Goal: Check status: Check status

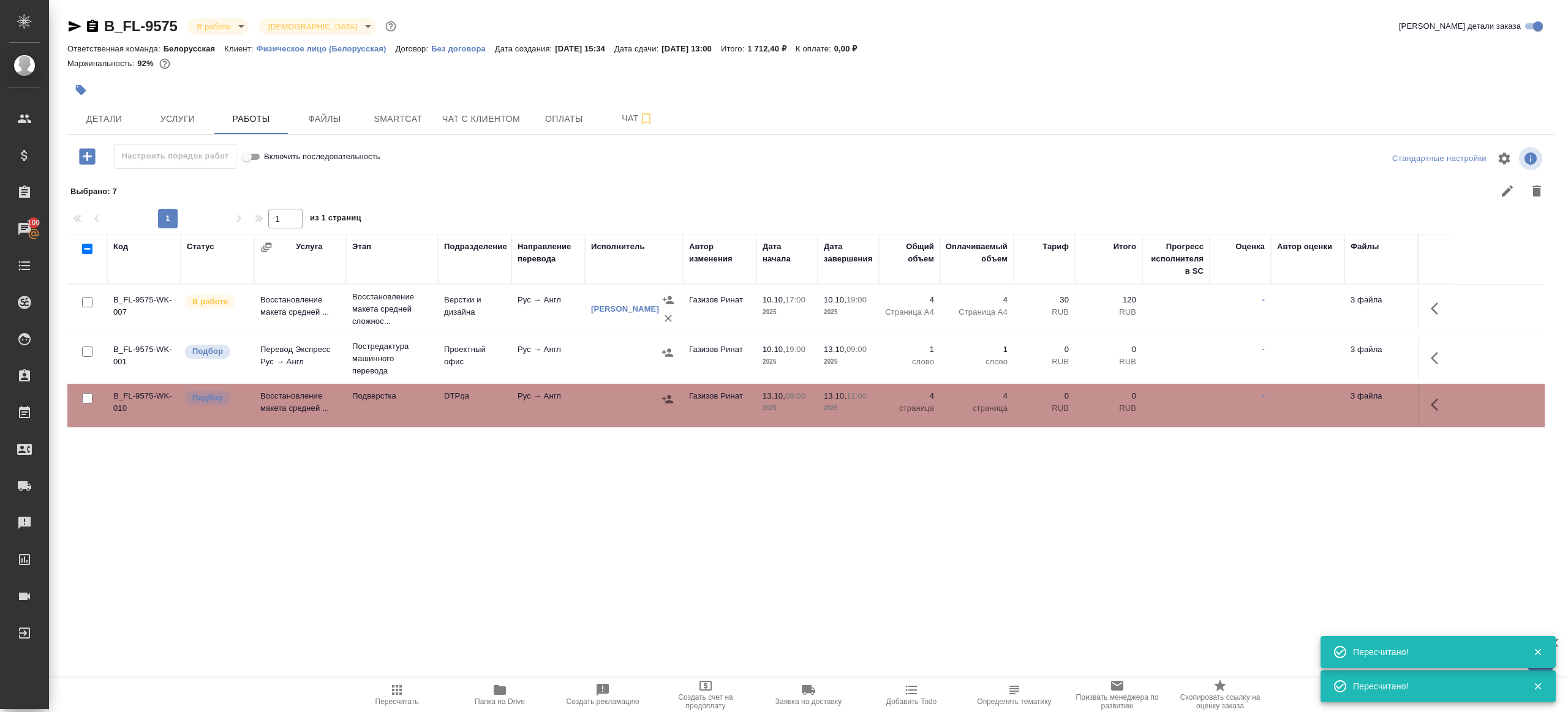
click at [416, 698] on span "Пересчитать" at bounding box center [397, 702] width 44 height 9
click at [416, 698] on span "Пересчитать" at bounding box center [397, 702] width 44 height 9
click at [447, 645] on div ".cls-1 fill:#fff; AWATERA Gazizov Rinat Клиенты Спецификации Заказы 100 Чаты To…" at bounding box center [784, 356] width 1568 height 712
click at [399, 702] on span "Пересчитать" at bounding box center [397, 702] width 44 height 9
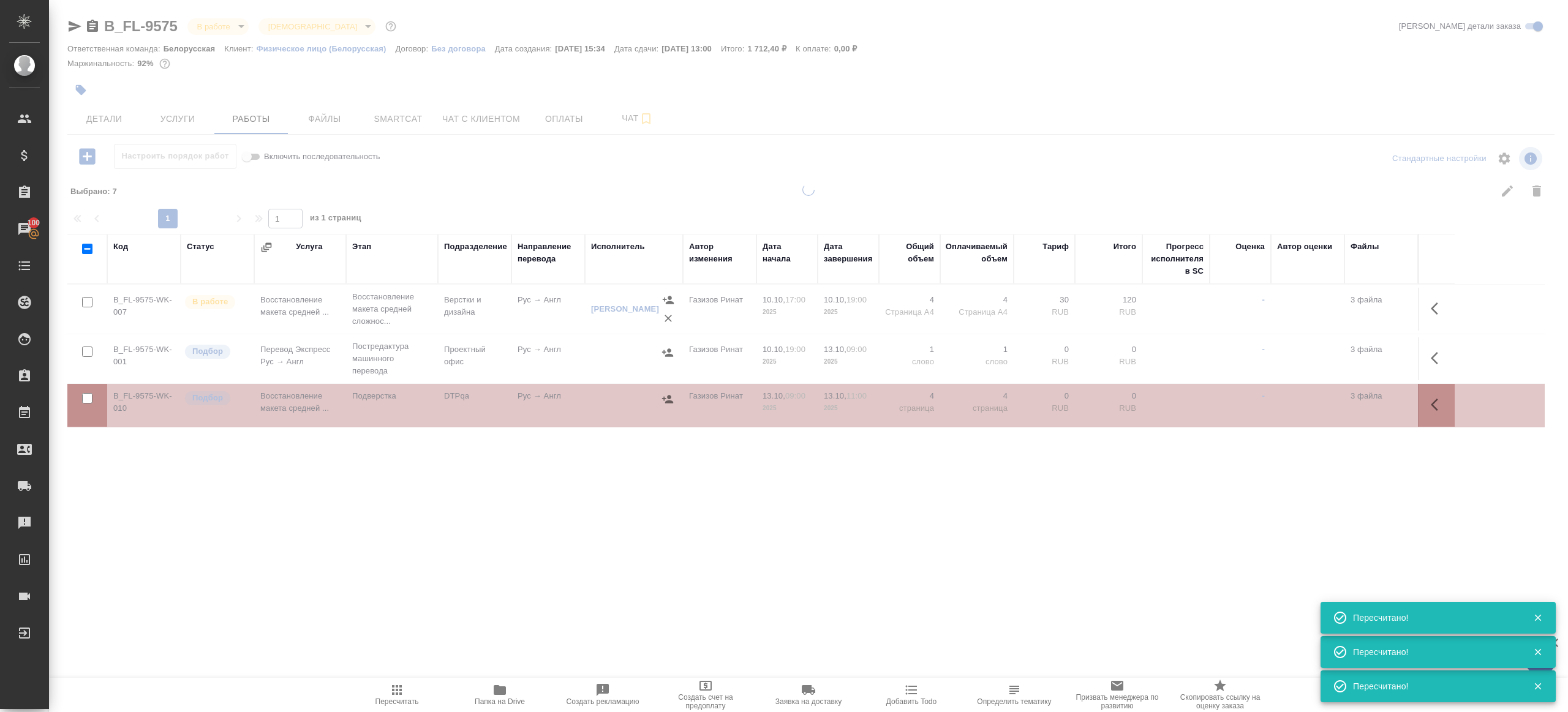
click at [459, 614] on div ".cls-1 fill:#fff; AWATERA Gazizov Rinat Клиенты Спецификации Заказы 100 Чаты To…" at bounding box center [784, 356] width 1568 height 712
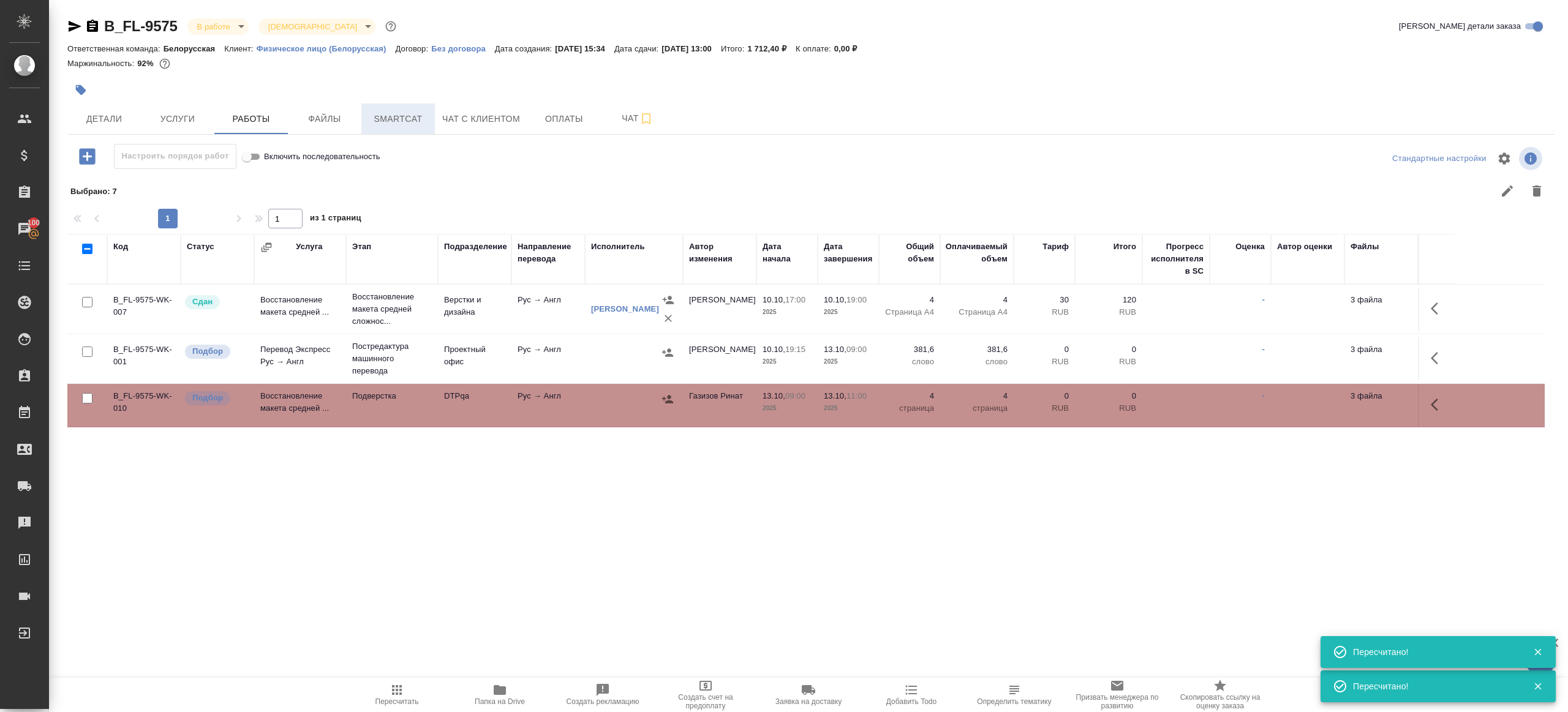
click at [398, 118] on span "Smartcat" at bounding box center [398, 119] width 59 height 15
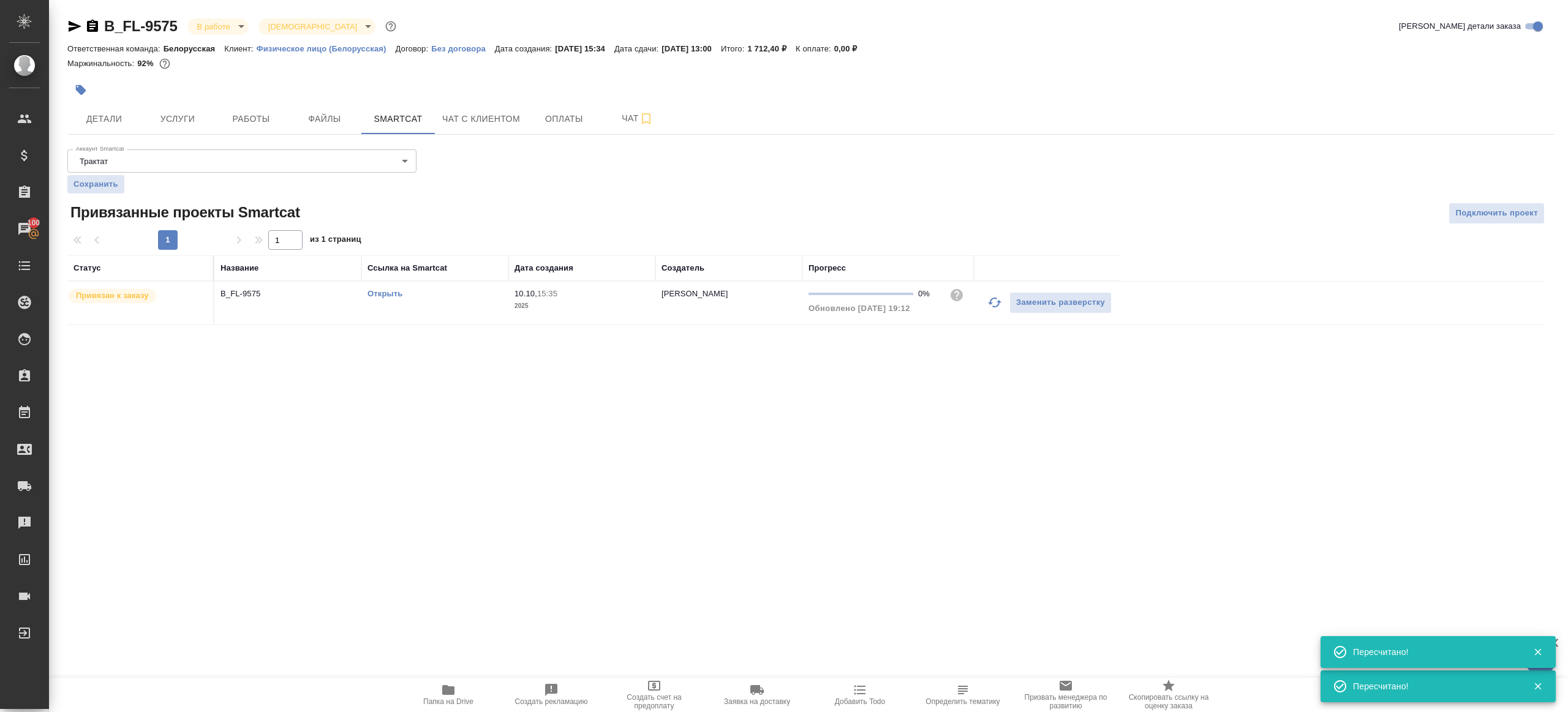
click at [392, 293] on link "Открыть" at bounding box center [385, 294] width 35 height 10
click at [628, 121] on span "Чат" at bounding box center [638, 118] width 59 height 15
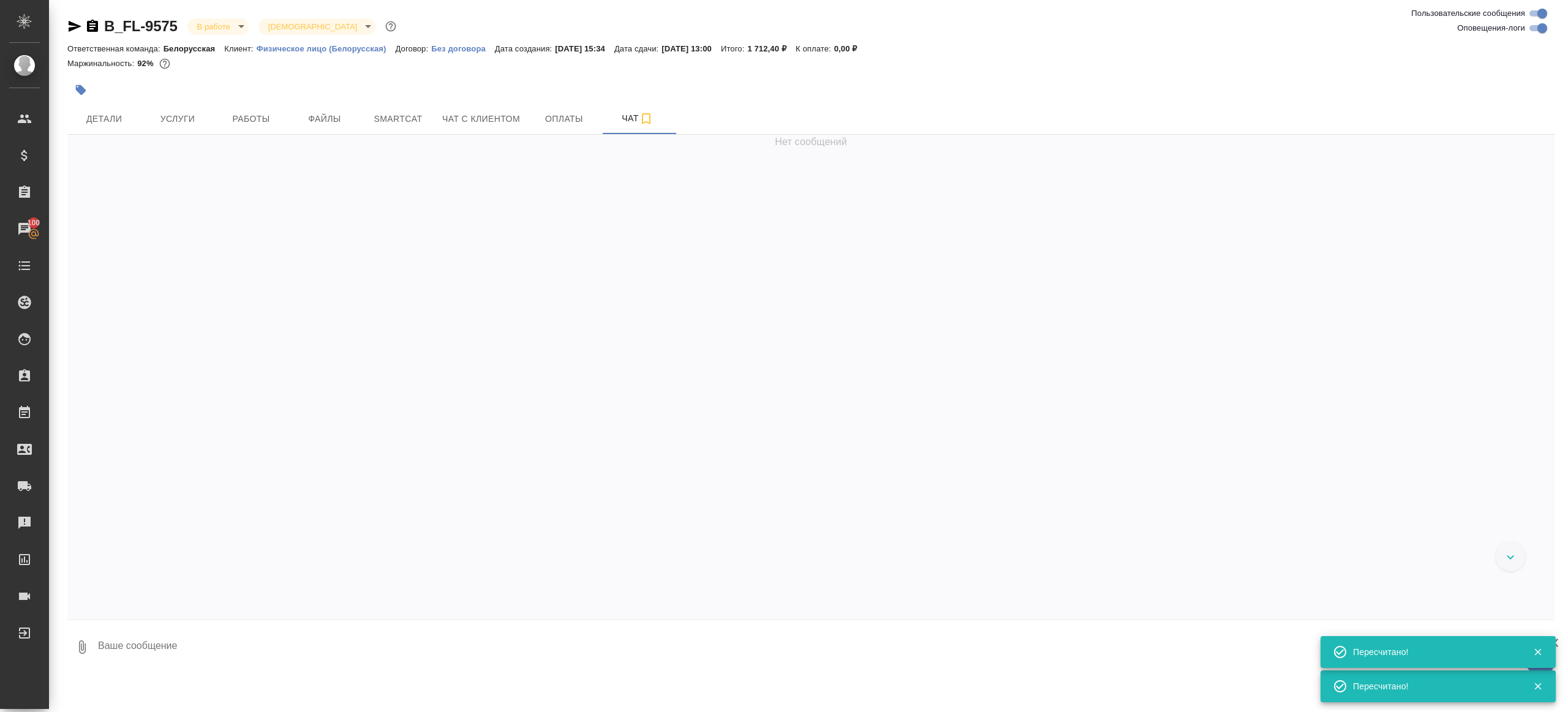
scroll to position [2539, 0]
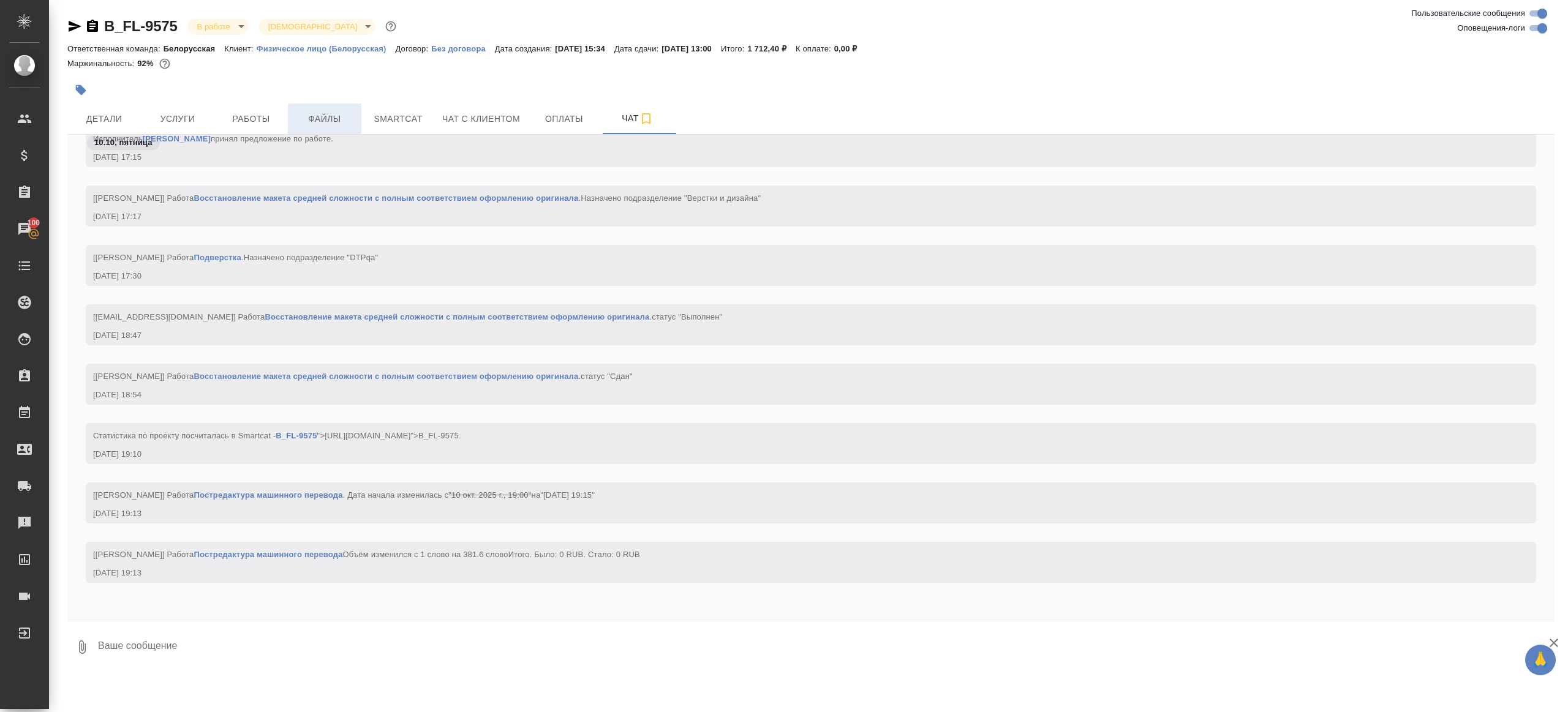
click at [299, 120] on span "Файлы" at bounding box center [325, 119] width 59 height 15
click at [229, 115] on span "Работы" at bounding box center [251, 119] width 59 height 15
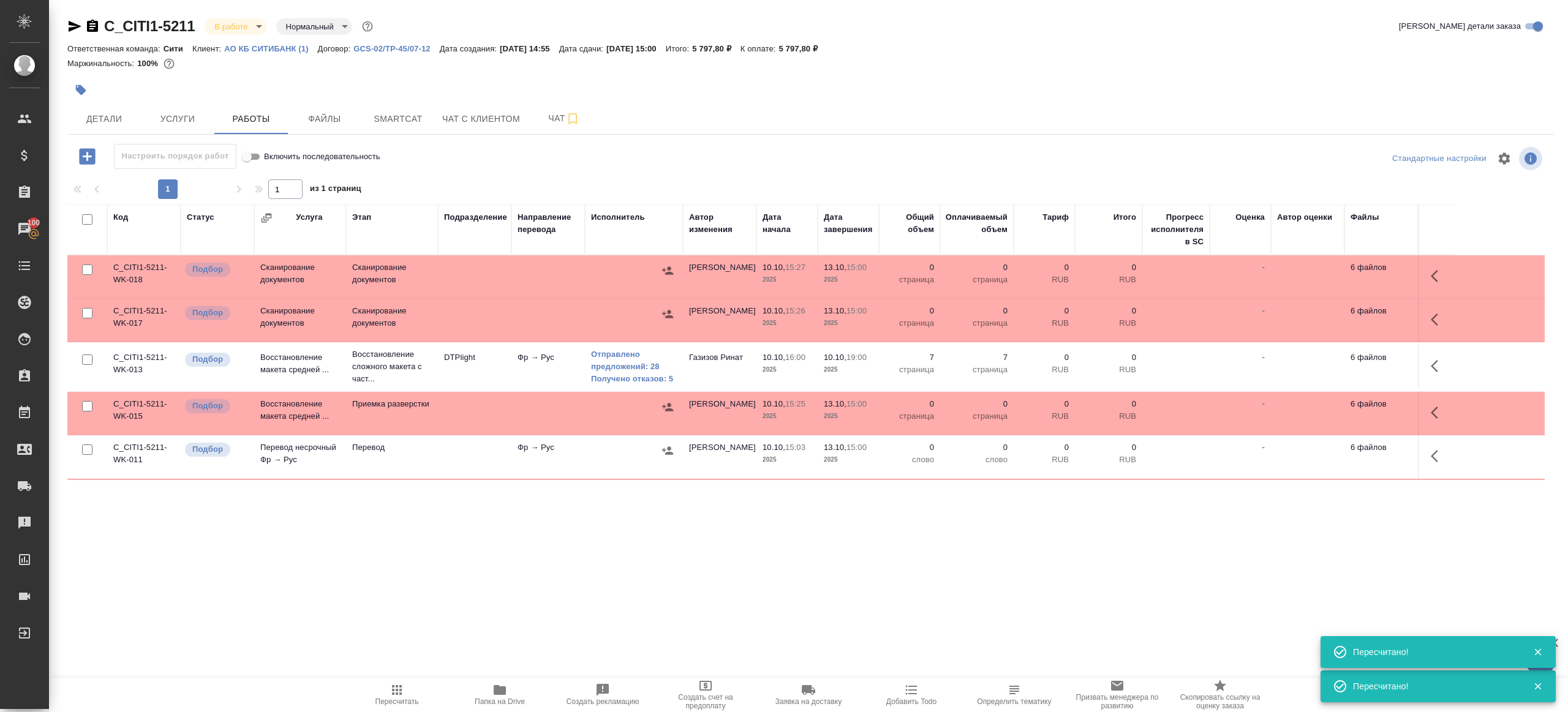
click at [405, 690] on span "Пересчитать" at bounding box center [396, 694] width 89 height 23
click at [483, 600] on div ".cls-1 fill:#fff; AWATERA [PERSON_NAME] Клиенты Спецификации Заказы 100 Чаты To…" at bounding box center [784, 356] width 1568 height 712
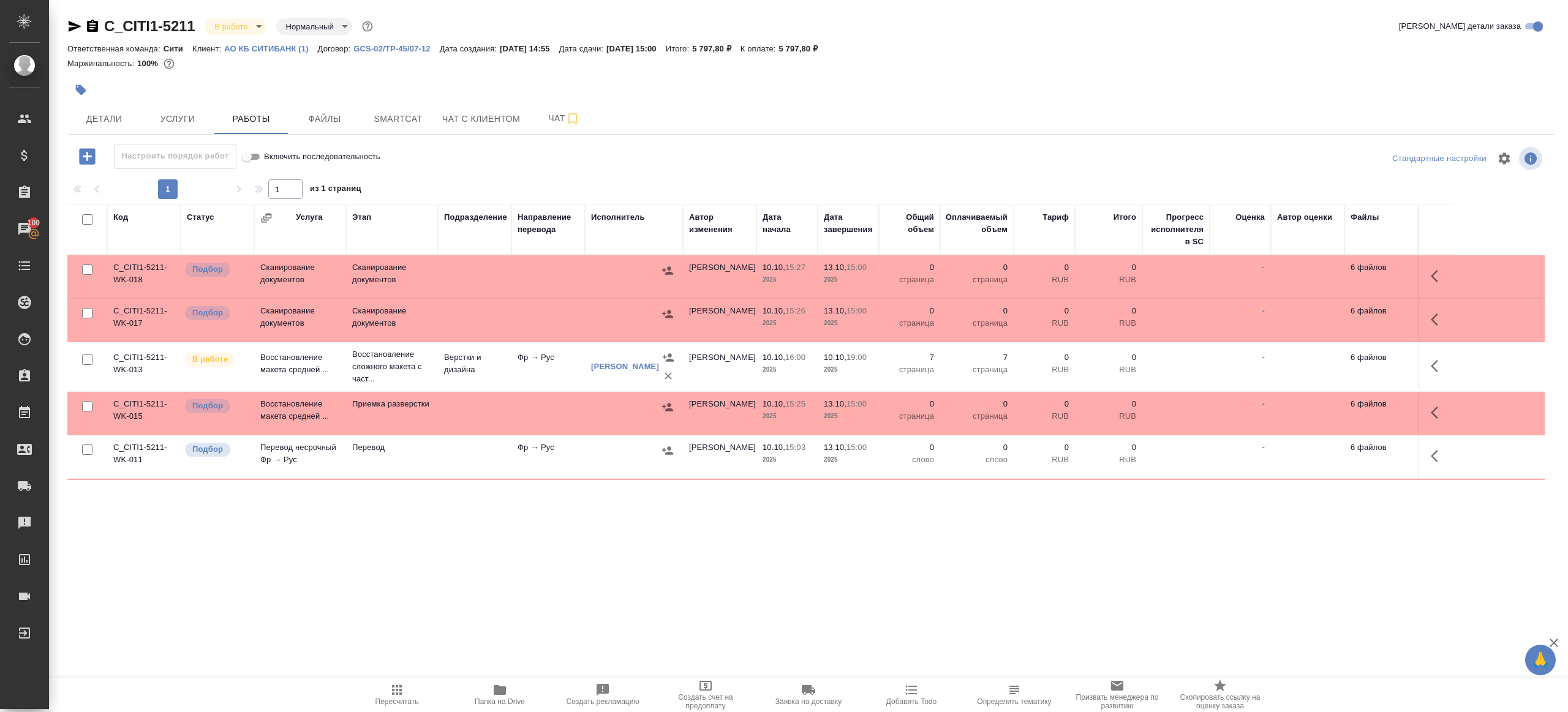
click at [392, 682] on icon "button" at bounding box center [397, 690] width 14 height 14
click at [445, 605] on div ".cls-1 fill:#fff; AWATERA [PERSON_NAME] Клиенты Спецификации Заказы 100 Чаты To…" at bounding box center [784, 356] width 1568 height 712
